Goal: Task Accomplishment & Management: Manage account settings

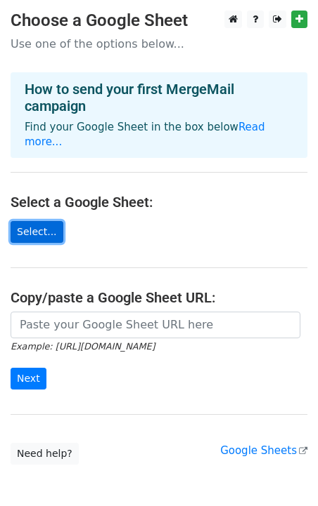
click at [33, 222] on link "Select..." at bounding box center [37, 232] width 53 height 22
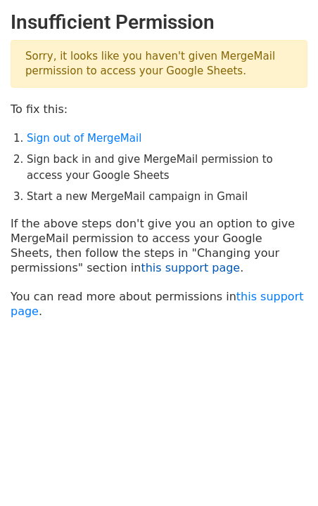
click at [140, 271] on link "this support page" at bounding box center [189, 267] width 99 height 13
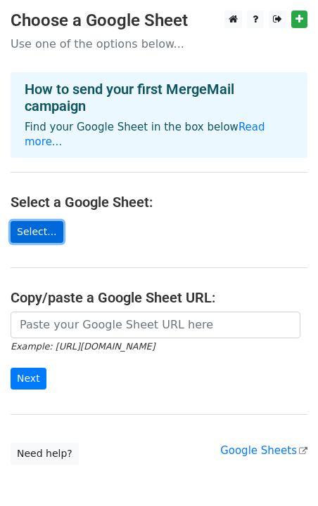
click at [31, 225] on link "Select..." at bounding box center [37, 232] width 53 height 22
click at [27, 221] on link "Select..." at bounding box center [37, 232] width 53 height 22
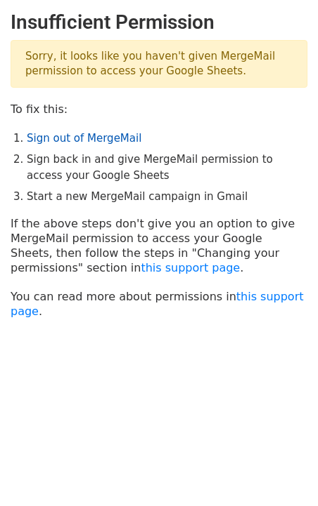
click at [82, 136] on link "Sign out of MergeMail" at bounding box center [84, 138] width 115 height 13
